Goal: Task Accomplishment & Management: Use online tool/utility

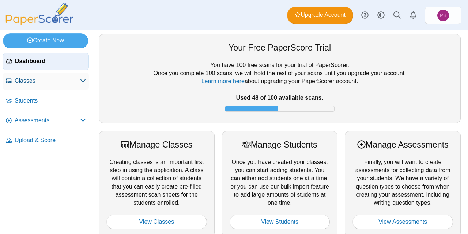
click at [41, 81] on span "Classes" at bounding box center [47, 81] width 65 height 8
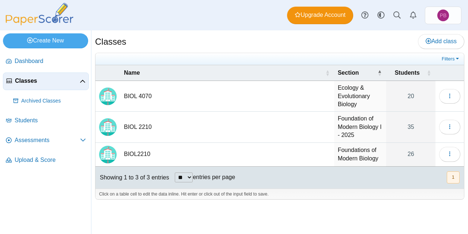
click at [143, 127] on td "BIOL 2210" at bounding box center [227, 127] width 214 height 31
click at [449, 128] on icon "button" at bounding box center [450, 127] width 6 height 6
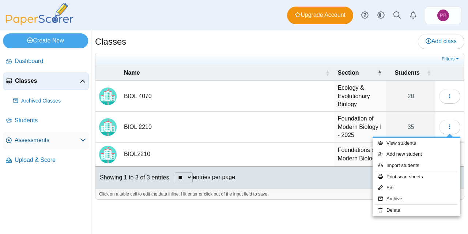
click at [80, 144] on link "Assessments" at bounding box center [46, 141] width 86 height 18
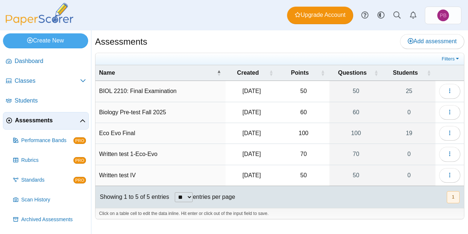
click at [162, 112] on td "Biology Pre-test Fall 2025" at bounding box center [160, 112] width 130 height 21
click at [449, 112] on icon "button" at bounding box center [450, 112] width 6 height 6
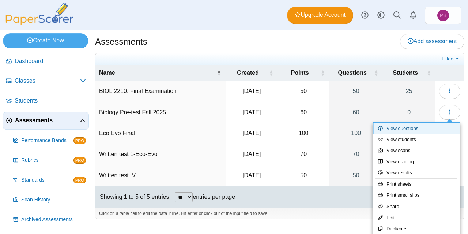
click at [407, 133] on link "View questions" at bounding box center [417, 128] width 88 height 11
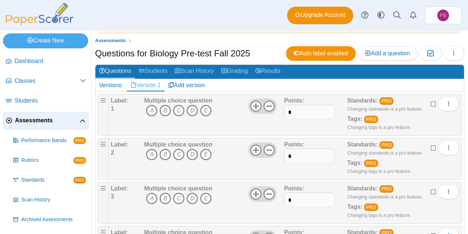
scroll to position [50, 0]
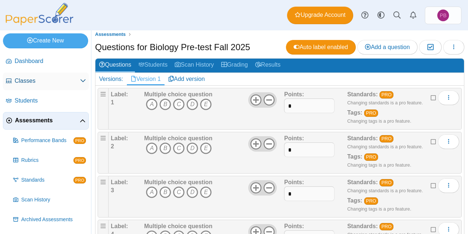
click at [49, 89] on link "Classes" at bounding box center [46, 81] width 86 height 18
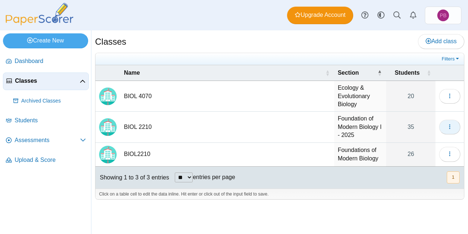
click at [452, 124] on span "button" at bounding box center [450, 127] width 6 height 6
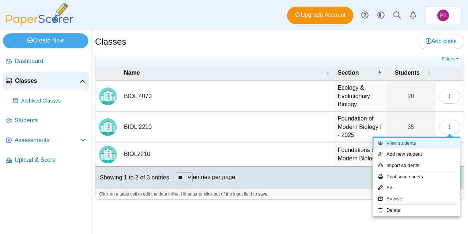
click at [411, 144] on link "View students" at bounding box center [417, 143] width 88 height 11
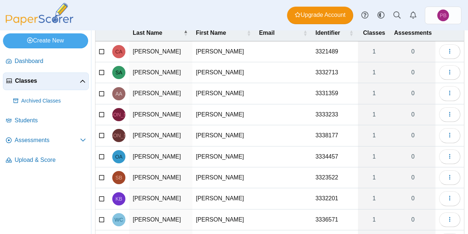
scroll to position [106, 0]
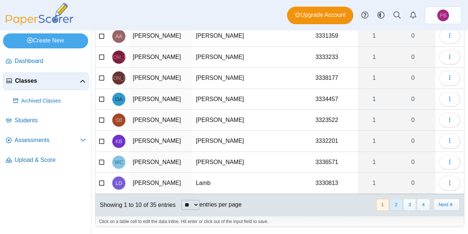
click at [392, 206] on button "2" at bounding box center [396, 205] width 13 height 12
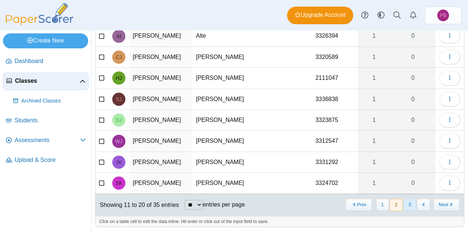
click at [408, 206] on button "3" at bounding box center [409, 205] width 13 height 12
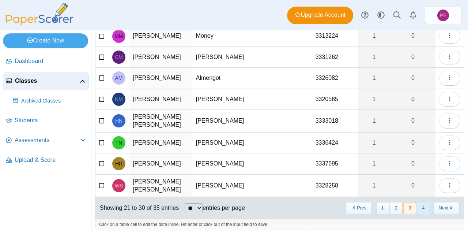
click at [420, 205] on button "4" at bounding box center [423, 208] width 13 height 12
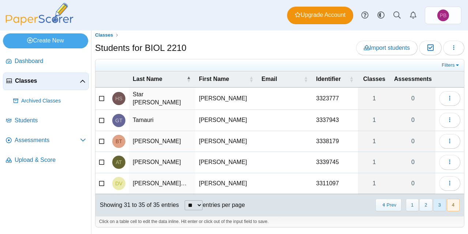
click at [433, 206] on button "3" at bounding box center [439, 205] width 13 height 12
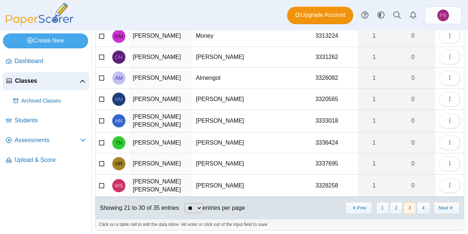
scroll to position [106, 0]
click at [390, 202] on button "2" at bounding box center [396, 208] width 13 height 12
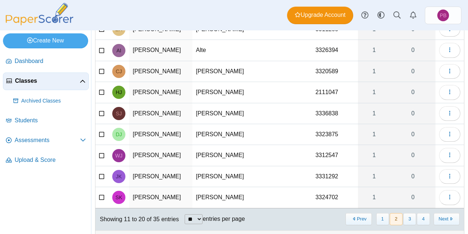
scroll to position [106, 0]
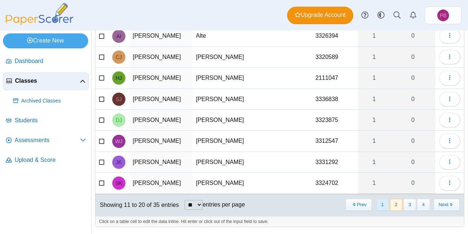
click at [376, 204] on button "1" at bounding box center [382, 205] width 13 height 12
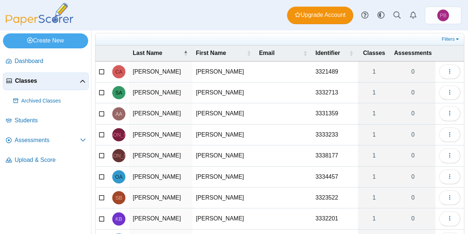
scroll to position [27, 0]
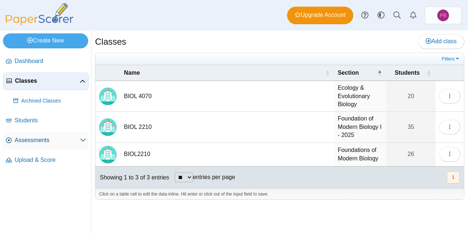
click at [40, 140] on span "Assessments" at bounding box center [47, 140] width 65 height 8
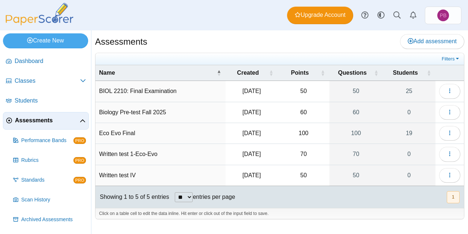
click at [157, 112] on td "Biology Pre-test Fall 2025" at bounding box center [160, 112] width 130 height 21
click at [454, 113] on button "button" at bounding box center [449, 112] width 21 height 15
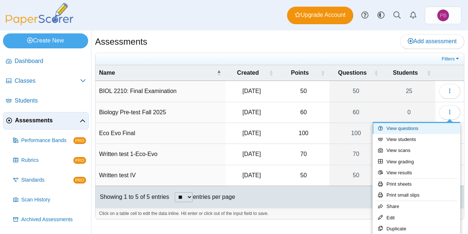
click at [415, 134] on link "View questions" at bounding box center [417, 128] width 88 height 11
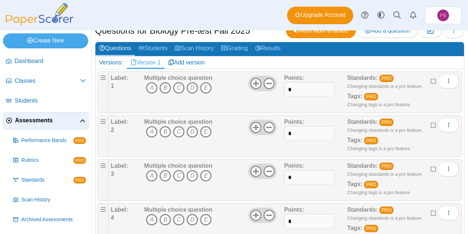
scroll to position [67, 0]
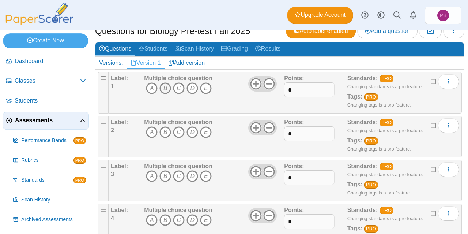
click at [165, 89] on icon "B" at bounding box center [165, 88] width 12 height 12
click at [152, 129] on icon "A" at bounding box center [152, 132] width 12 height 12
click at [190, 177] on icon "D" at bounding box center [193, 176] width 12 height 12
click at [193, 222] on icon "D" at bounding box center [193, 220] width 12 height 12
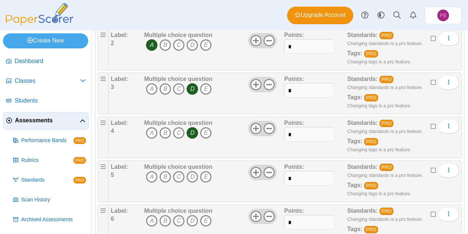
scroll to position [159, 0]
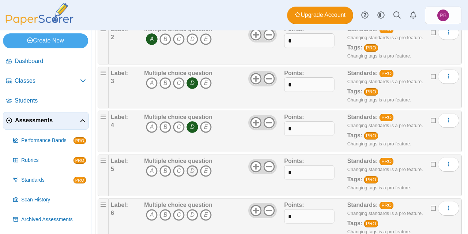
click at [193, 173] on icon "D" at bounding box center [193, 171] width 12 height 12
click at [154, 213] on icon "A" at bounding box center [152, 215] width 12 height 12
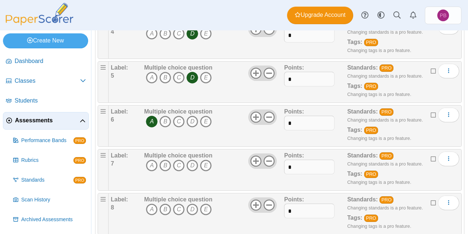
scroll to position [254, 0]
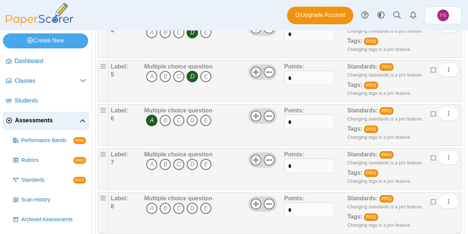
click at [180, 163] on icon "C" at bounding box center [179, 164] width 12 height 12
click at [193, 211] on icon "D" at bounding box center [193, 208] width 12 height 12
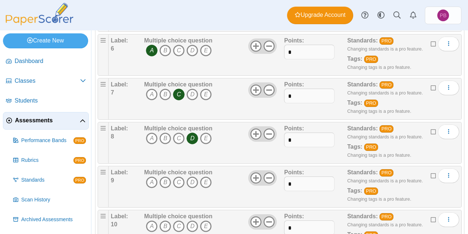
scroll to position [324, 0]
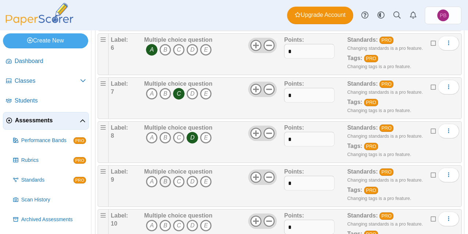
click at [162, 183] on icon "B" at bounding box center [165, 182] width 12 height 12
click at [177, 221] on icon "C" at bounding box center [179, 225] width 12 height 12
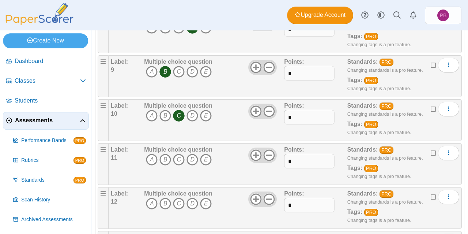
scroll to position [435, 0]
click at [179, 157] on icon "C" at bounding box center [179, 159] width 12 height 12
click at [177, 202] on icon "C" at bounding box center [179, 203] width 12 height 12
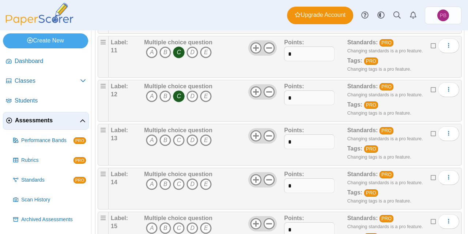
scroll to position [542, 0]
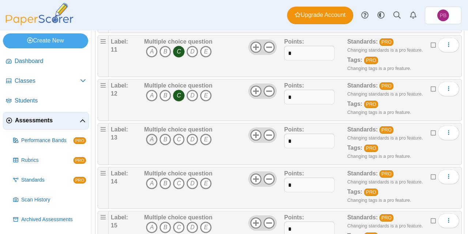
click at [147, 138] on icon "A" at bounding box center [152, 140] width 12 height 12
click at [165, 184] on icon "B" at bounding box center [165, 183] width 12 height 12
click at [177, 225] on icon "C" at bounding box center [179, 227] width 12 height 12
click at [184, 184] on icon "C" at bounding box center [179, 183] width 12 height 12
click at [167, 183] on icon "B" at bounding box center [165, 183] width 12 height 12
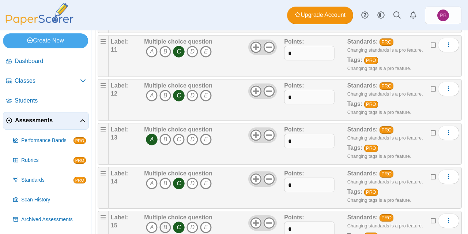
click at [165, 226] on icon "B" at bounding box center [165, 227] width 12 height 12
click at [179, 226] on icon "C" at bounding box center [179, 227] width 12 height 12
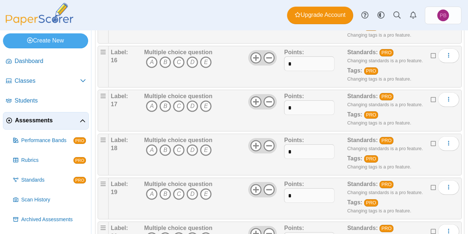
scroll to position [754, 0]
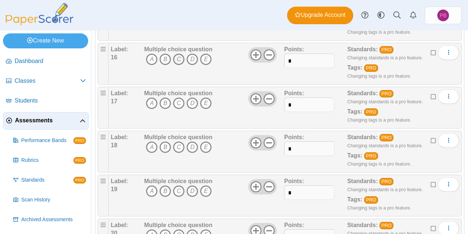
click at [181, 59] on icon "C" at bounding box center [179, 59] width 12 height 12
click at [153, 103] on icon "A" at bounding box center [152, 103] width 12 height 12
click at [166, 149] on icon "B" at bounding box center [165, 147] width 12 height 12
click at [175, 192] on icon "C" at bounding box center [179, 191] width 12 height 12
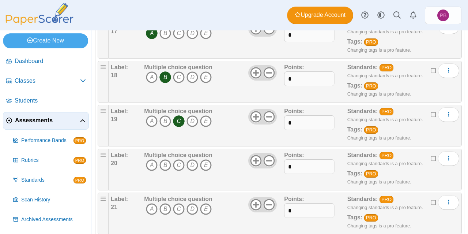
scroll to position [828, 0]
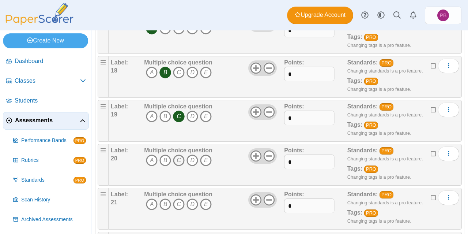
click at [180, 159] on icon "C" at bounding box center [179, 160] width 12 height 12
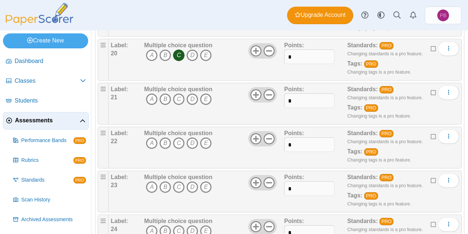
scroll to position [935, 0]
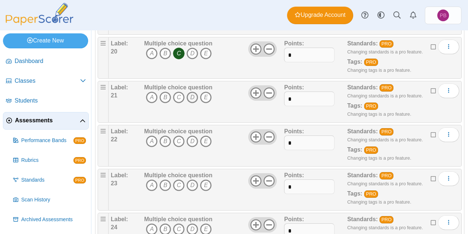
click at [191, 98] on icon "D" at bounding box center [193, 97] width 12 height 12
click at [191, 140] on icon "D" at bounding box center [193, 141] width 12 height 12
click at [178, 187] on icon "C" at bounding box center [179, 185] width 12 height 12
click at [150, 229] on icon "A" at bounding box center [152, 229] width 12 height 12
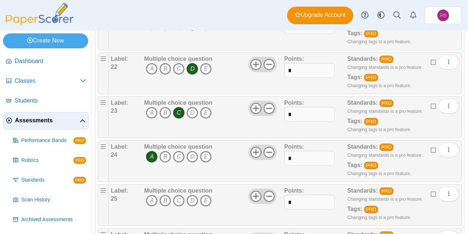
scroll to position [1009, 0]
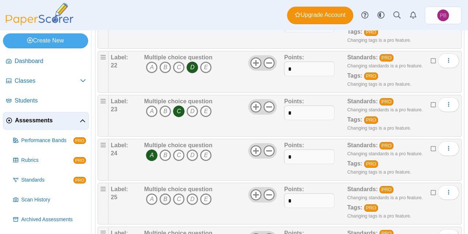
click at [166, 199] on icon "B" at bounding box center [165, 199] width 12 height 12
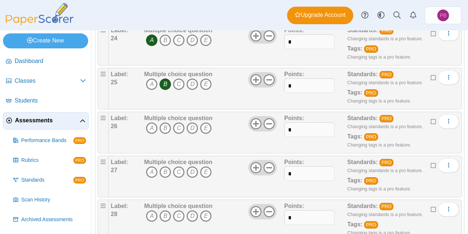
scroll to position [1126, 0]
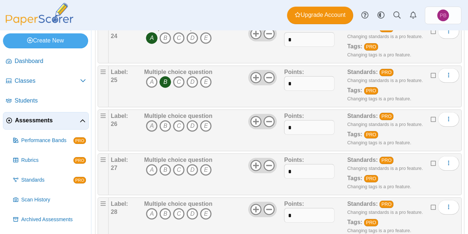
click at [151, 128] on icon "A" at bounding box center [152, 126] width 12 height 12
click at [180, 173] on icon "C" at bounding box center [179, 170] width 12 height 12
click at [176, 211] on icon "C" at bounding box center [179, 214] width 12 height 12
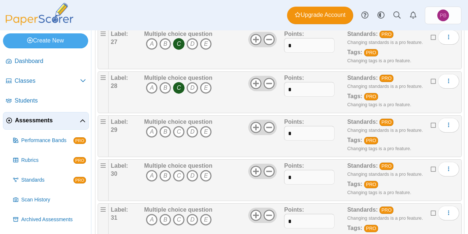
scroll to position [1252, 0]
click at [189, 134] on icon "D" at bounding box center [193, 131] width 12 height 12
click at [176, 174] on icon "C" at bounding box center [179, 175] width 12 height 12
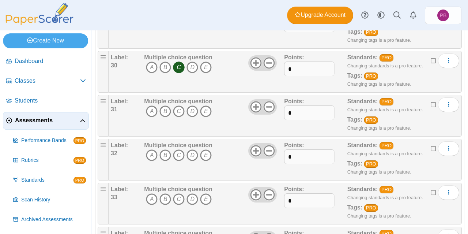
scroll to position [1361, 0]
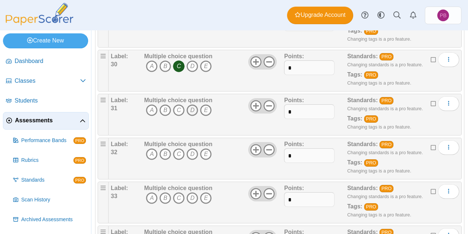
click at [192, 112] on icon "D" at bounding box center [193, 110] width 12 height 12
click at [151, 155] on icon "A" at bounding box center [152, 154] width 12 height 12
click at [150, 196] on icon "A" at bounding box center [152, 198] width 12 height 12
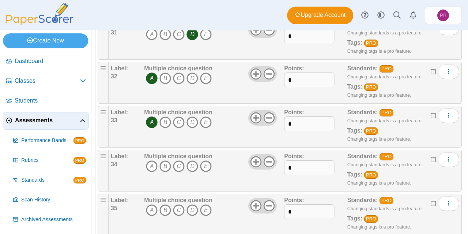
scroll to position [1438, 0]
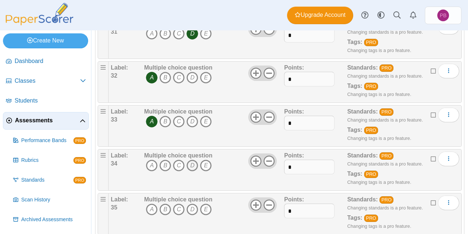
click at [191, 165] on icon "D" at bounding box center [193, 165] width 12 height 12
click at [180, 207] on icon "C" at bounding box center [179, 209] width 12 height 12
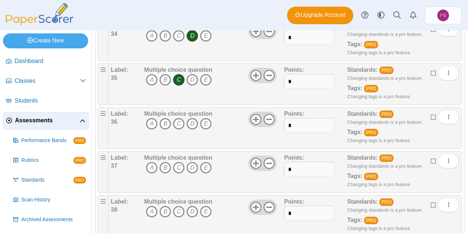
scroll to position [1568, 0]
click at [179, 124] on icon "C" at bounding box center [179, 123] width 12 height 12
click at [193, 167] on icon "D" at bounding box center [193, 167] width 12 height 12
click at [191, 208] on icon "D" at bounding box center [193, 211] width 12 height 12
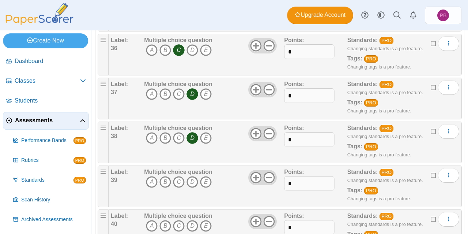
scroll to position [1642, 0]
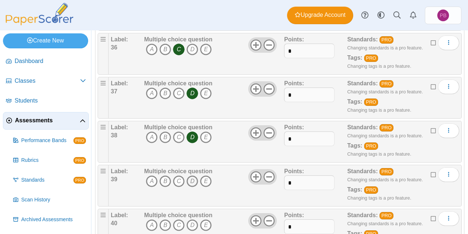
click at [190, 177] on icon "D" at bounding box center [193, 181] width 12 height 12
click at [191, 226] on icon "D" at bounding box center [193, 225] width 12 height 12
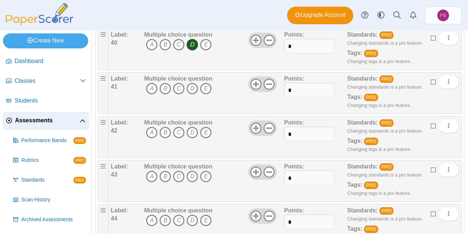
scroll to position [1827, 0]
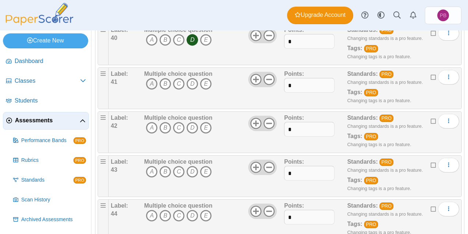
click at [151, 84] on icon "A" at bounding box center [152, 84] width 12 height 12
click at [178, 131] on icon "C" at bounding box center [179, 128] width 12 height 12
click at [162, 173] on icon "B" at bounding box center [165, 172] width 12 height 12
click at [163, 215] on icon "B" at bounding box center [165, 216] width 12 height 12
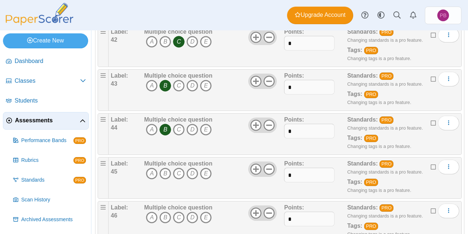
scroll to position [1913, 0]
click at [193, 171] on icon "D" at bounding box center [193, 173] width 12 height 12
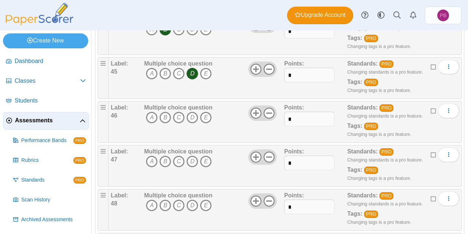
scroll to position [2014, 0]
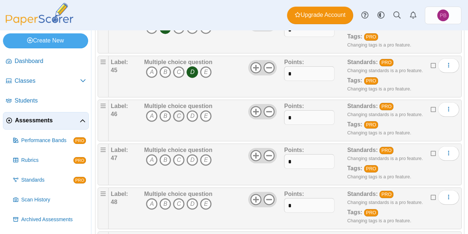
click at [179, 118] on icon "C" at bounding box center [179, 116] width 12 height 12
click at [152, 159] on icon "A" at bounding box center [152, 160] width 12 height 12
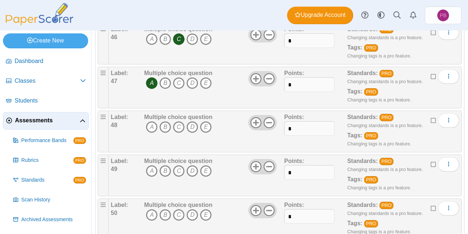
scroll to position [2092, 0]
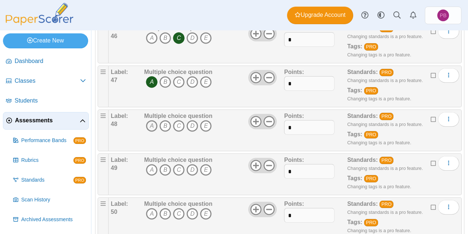
click at [152, 126] on icon "A" at bounding box center [152, 126] width 12 height 12
click at [149, 174] on icon "A" at bounding box center [152, 170] width 12 height 12
click at [165, 213] on icon "B" at bounding box center [165, 214] width 12 height 12
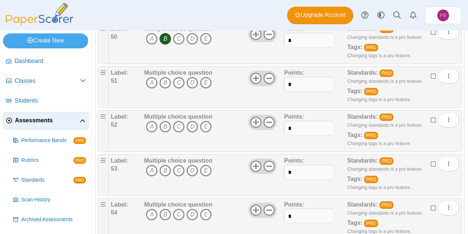
scroll to position [2283, 0]
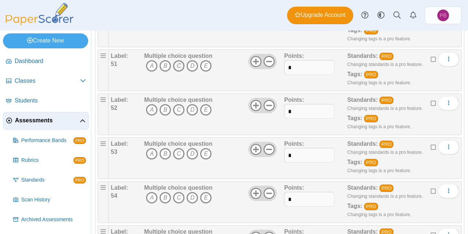
click at [180, 69] on icon "C" at bounding box center [179, 66] width 12 height 12
click at [161, 112] on icon "B" at bounding box center [165, 110] width 12 height 12
click at [163, 161] on div "Multiple choice question A B C D E" at bounding box center [178, 158] width 68 height 37
click at [165, 155] on icon "B" at bounding box center [165, 154] width 12 height 12
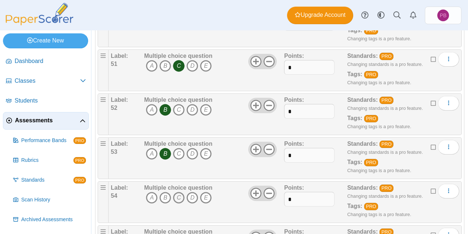
click at [177, 193] on icon "C" at bounding box center [179, 198] width 12 height 12
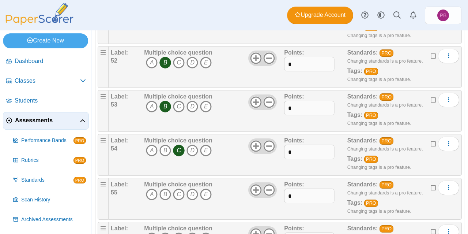
scroll to position [2335, 0]
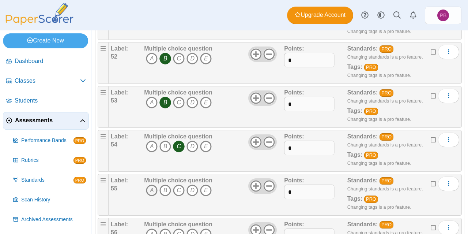
click at [147, 192] on icon "A" at bounding box center [152, 190] width 12 height 12
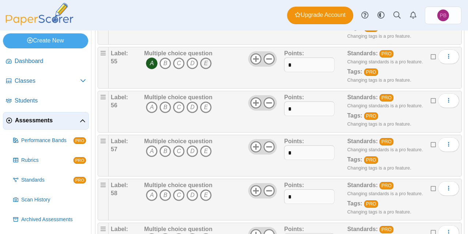
scroll to position [2463, 0]
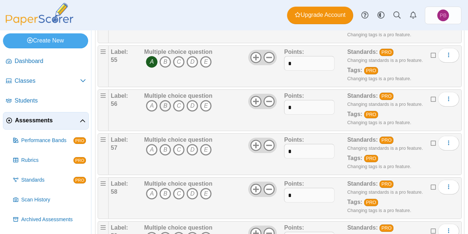
click at [166, 108] on icon "B" at bounding box center [165, 106] width 12 height 12
click at [148, 151] on icon "A" at bounding box center [152, 150] width 12 height 12
click at [150, 198] on icon "A" at bounding box center [152, 194] width 12 height 12
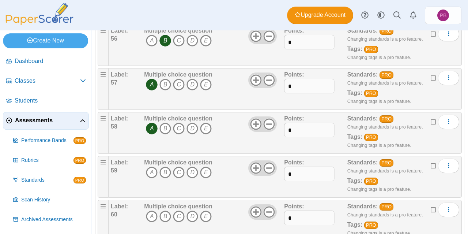
scroll to position [2535, 0]
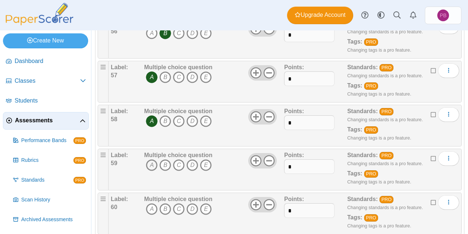
click at [154, 166] on icon "A" at bounding box center [152, 165] width 12 height 12
click at [150, 209] on icon "A" at bounding box center [152, 209] width 12 height 12
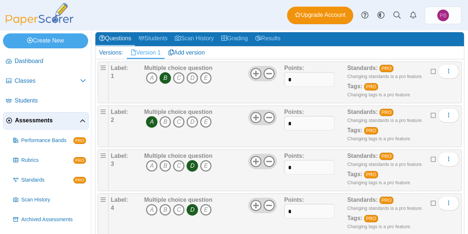
scroll to position [0, 0]
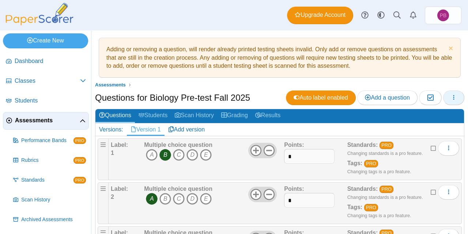
click at [451, 98] on icon "button" at bounding box center [454, 97] width 6 height 6
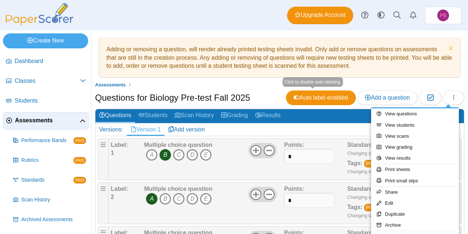
click at [264, 84] on ul "Assessments" at bounding box center [279, 84] width 369 height 7
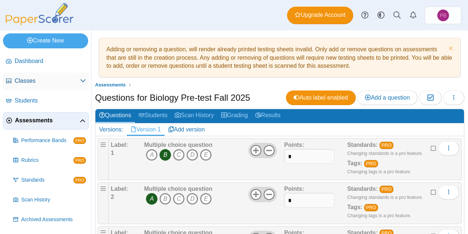
click at [61, 80] on span "Classes" at bounding box center [47, 81] width 65 height 8
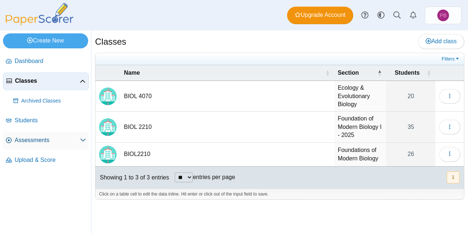
click at [44, 140] on span "Assessments" at bounding box center [47, 140] width 65 height 8
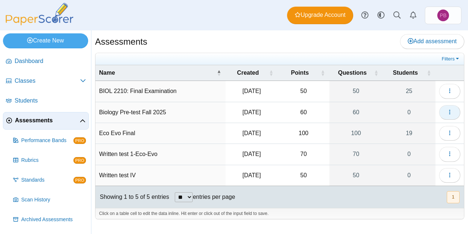
click at [448, 109] on icon "button" at bounding box center [450, 112] width 6 height 6
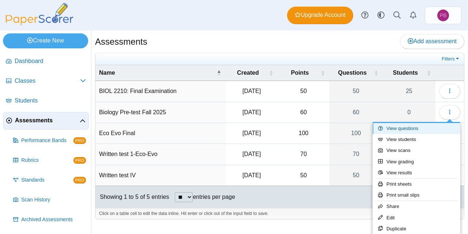
click at [407, 129] on link "View questions" at bounding box center [417, 128] width 88 height 11
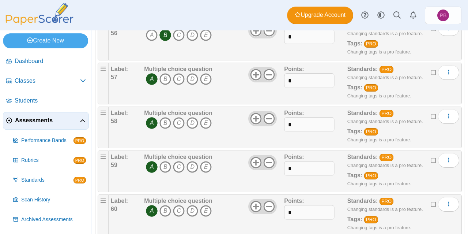
scroll to position [2552, 0]
